Goal: Register for event/course

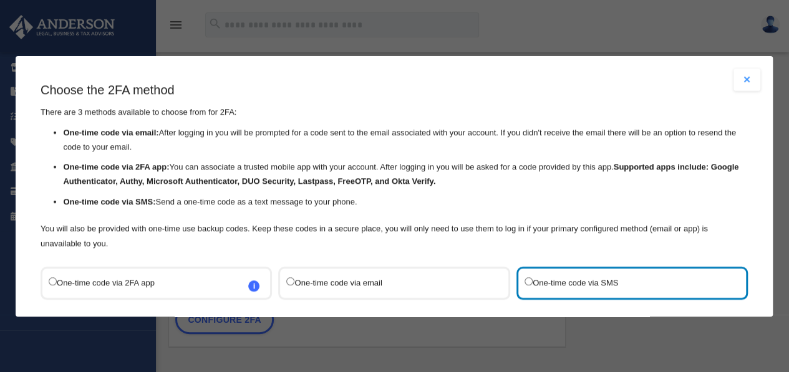
scroll to position [100, 0]
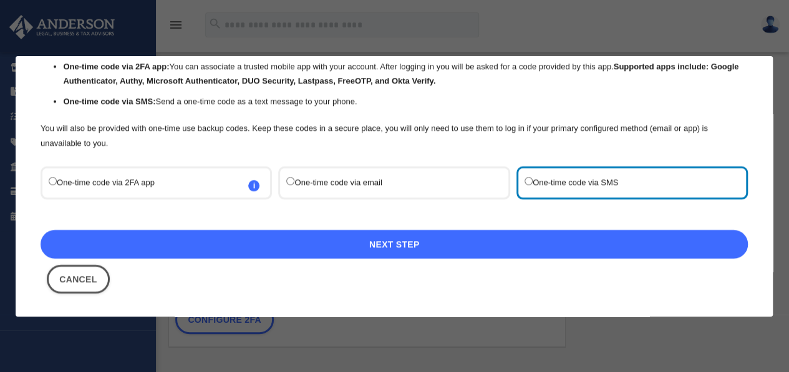
click at [459, 241] on link "Next Step" at bounding box center [394, 244] width 707 height 29
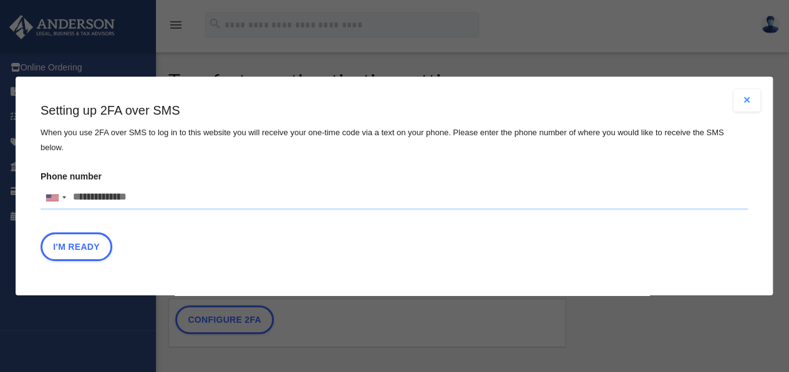
click at [153, 188] on input "Phone number [GEOGRAPHIC_DATA] +1 [GEOGRAPHIC_DATA] +44 [GEOGRAPHIC_DATA] (‫[GE…" at bounding box center [394, 197] width 707 height 25
type input "**********"
click at [90, 240] on button "I'm Ready" at bounding box center [77, 247] width 72 height 29
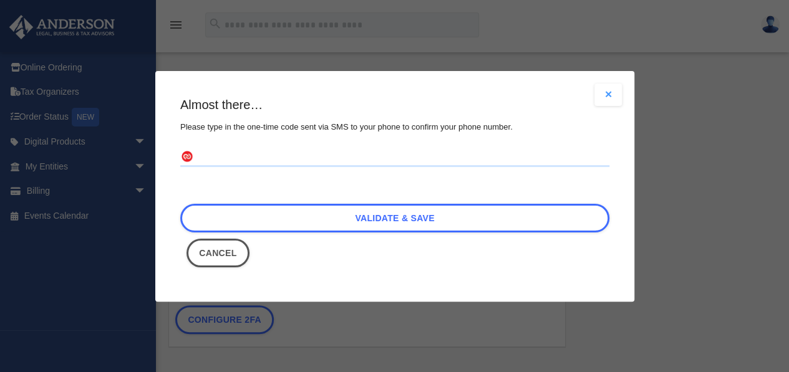
click at [233, 151] on input "text" at bounding box center [394, 157] width 429 height 20
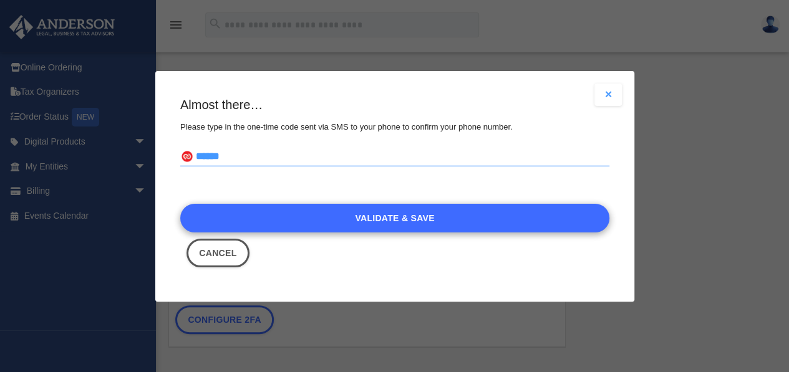
type input "******"
click at [405, 222] on link "Validate & Save" at bounding box center [394, 218] width 429 height 29
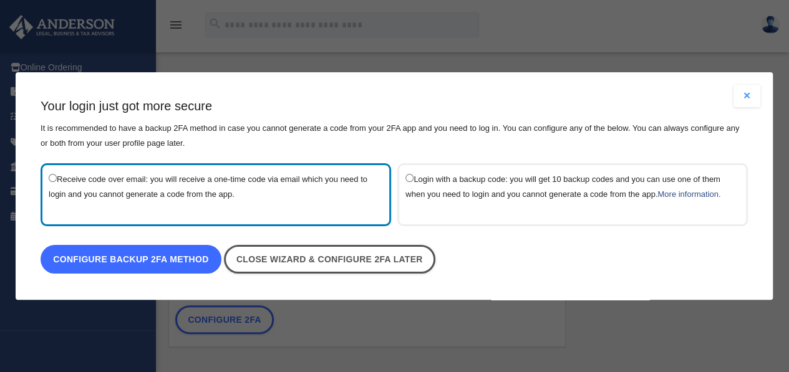
click at [146, 264] on link "Configure backup 2FA method" at bounding box center [131, 259] width 181 height 29
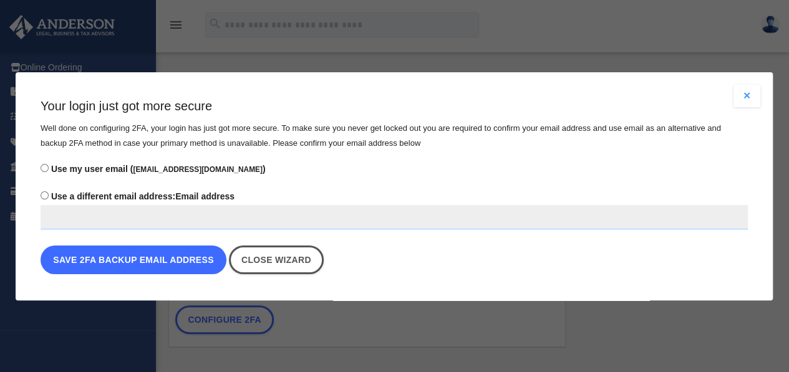
click at [179, 261] on button "Save 2FA backup email address" at bounding box center [134, 260] width 186 height 29
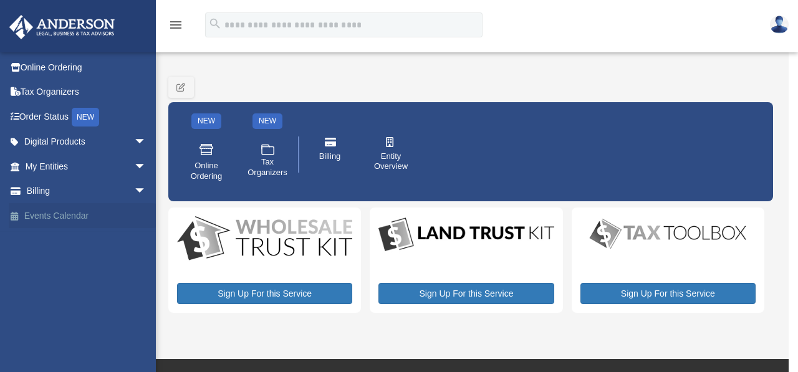
click at [60, 215] on link "Events Calendar" at bounding box center [87, 215] width 156 height 25
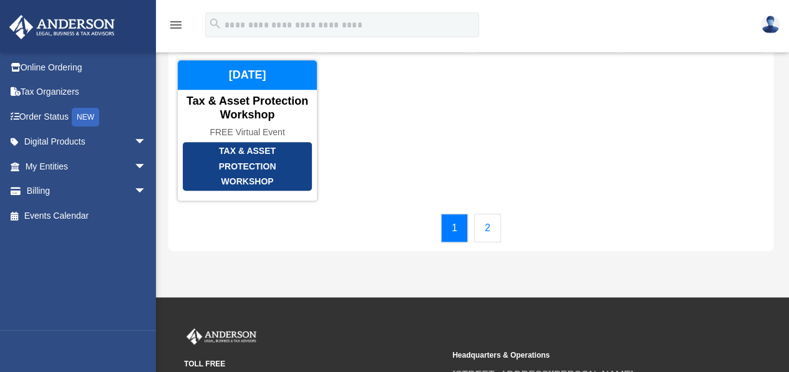
scroll to position [218, 0]
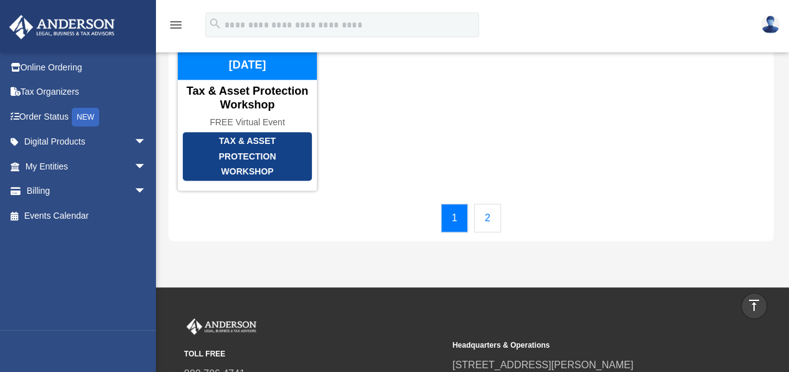
click at [479, 209] on link "2" at bounding box center [487, 218] width 27 height 29
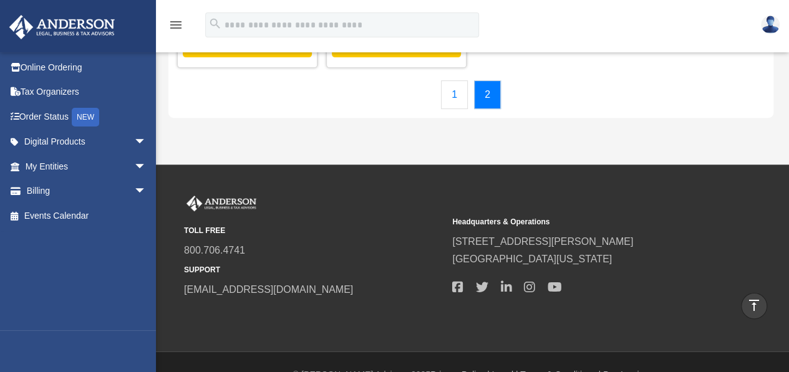
scroll to position [0, 0]
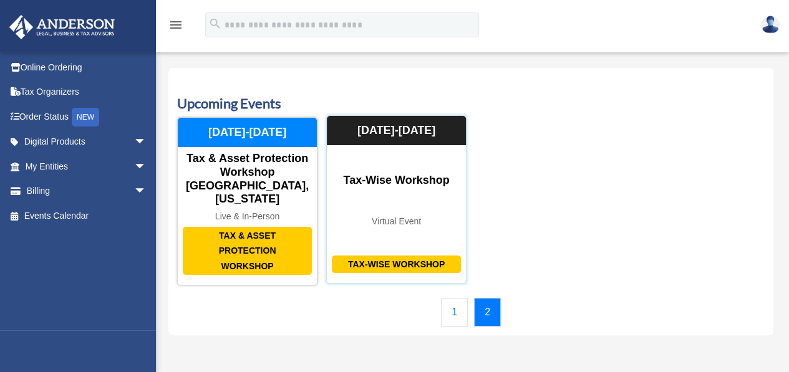
click at [401, 256] on div "Tax-Wise Workshop" at bounding box center [396, 265] width 129 height 18
